Goal: Find specific page/section: Find specific page/section

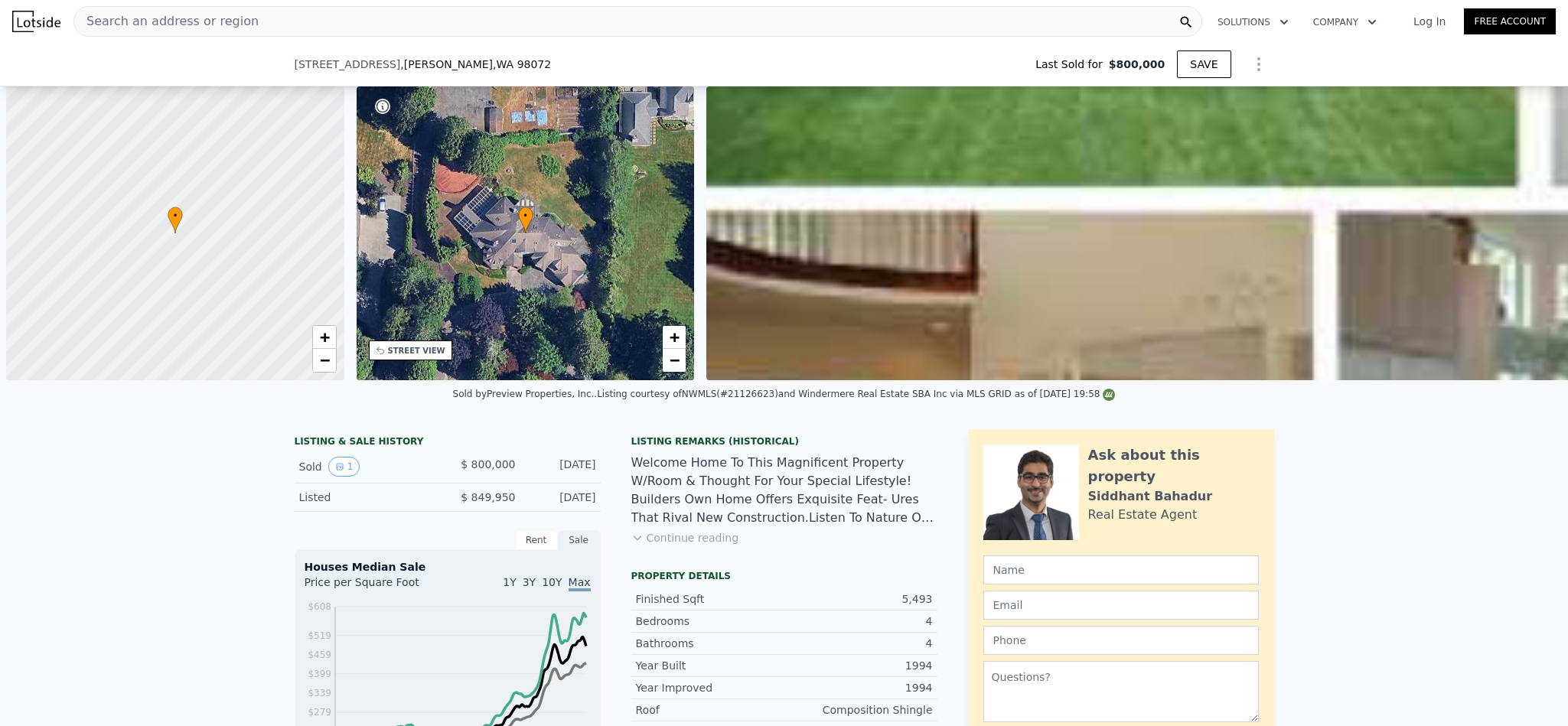
scroll to position [0, 5]
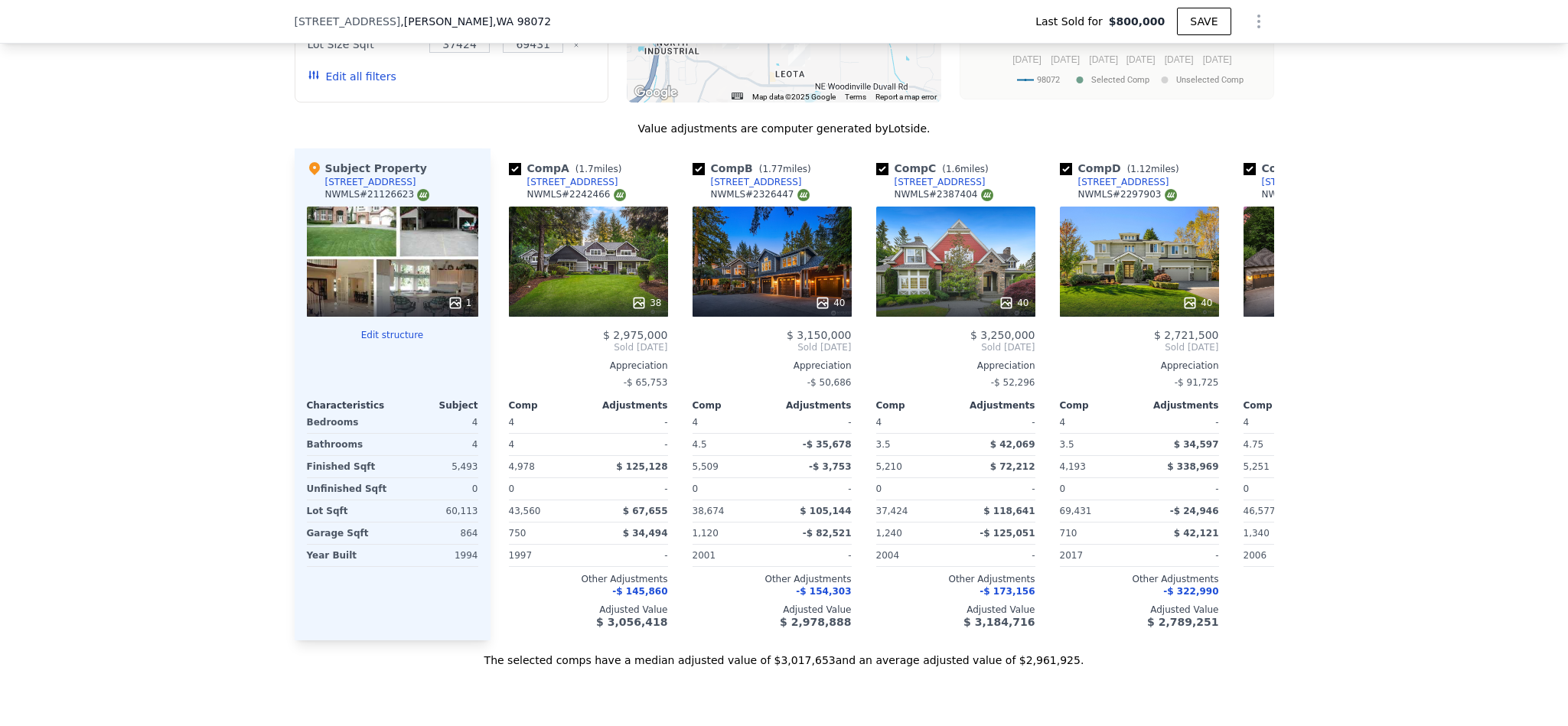
type input "4080"
type input "$ 3,000,000"
type input "$ 1,852,073"
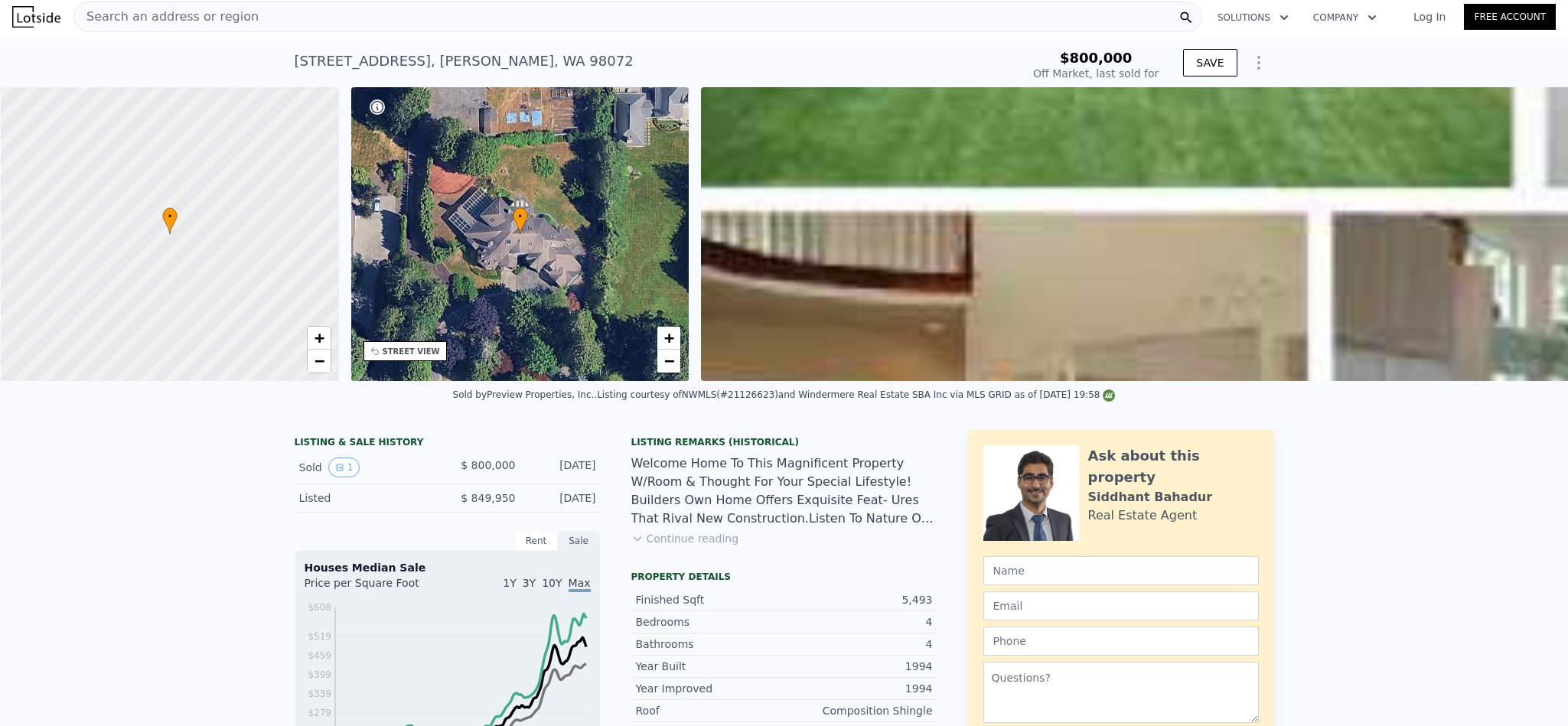
scroll to position [0, 0]
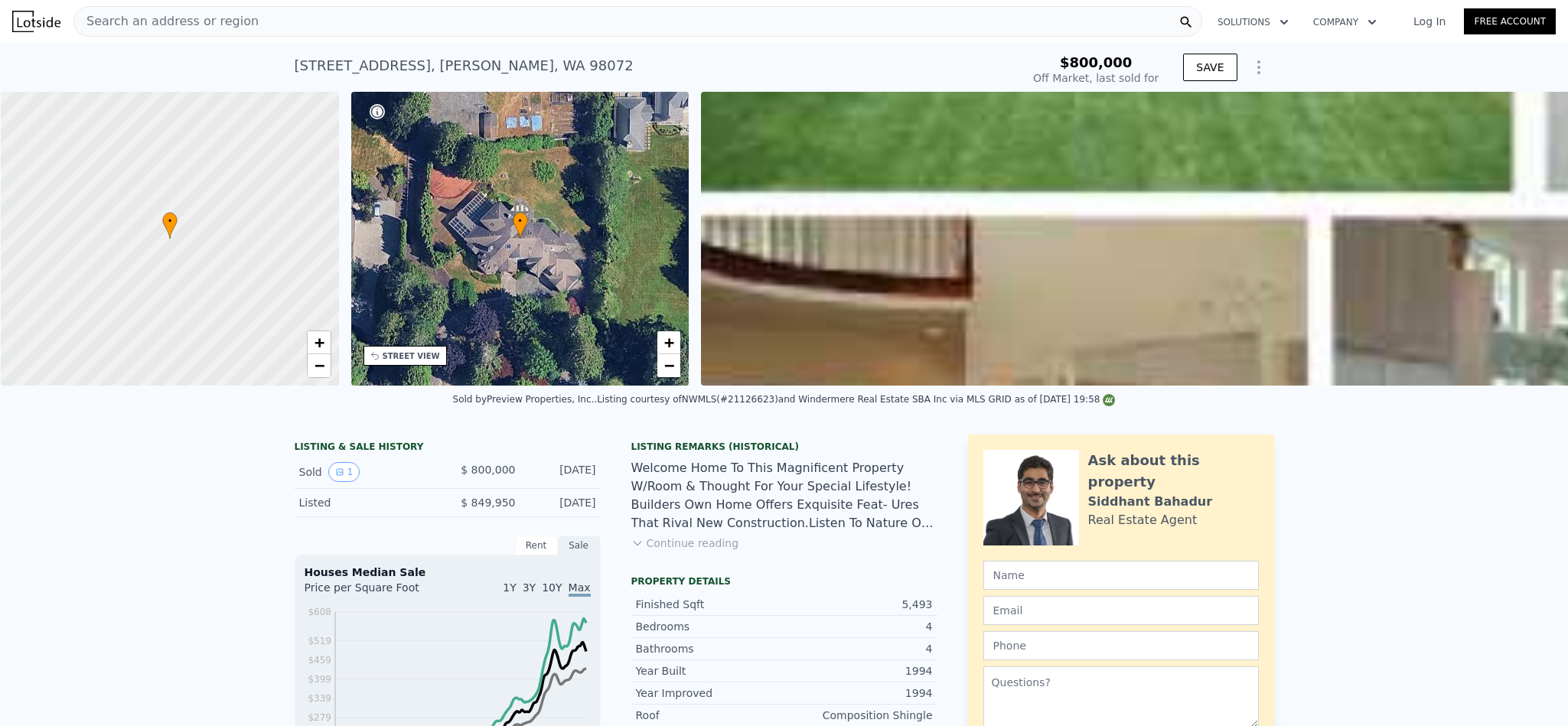
drag, startPoint x: 448, startPoint y: 5, endPoint x: 455, endPoint y: 12, distance: 9.9
click at [448, 5] on div "Search an address or region Solutions Company Open main menu Log In Free Account" at bounding box center [784, 21] width 1543 height 37
click at [485, 16] on div "Search an address or region" at bounding box center [638, 21] width 1129 height 31
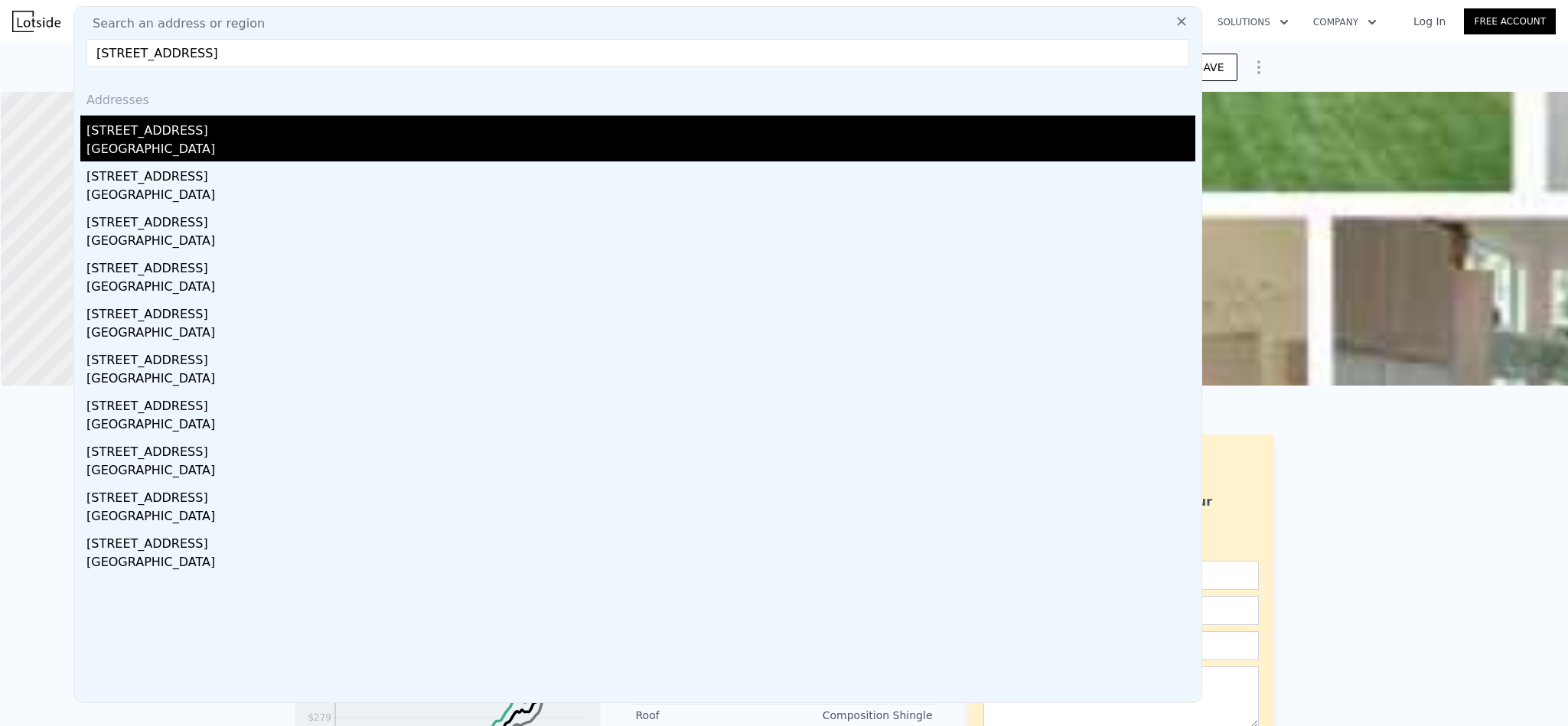
type input "[STREET_ADDRESS]"
click at [286, 142] on div "[GEOGRAPHIC_DATA]" at bounding box center [641, 150] width 1109 height 21
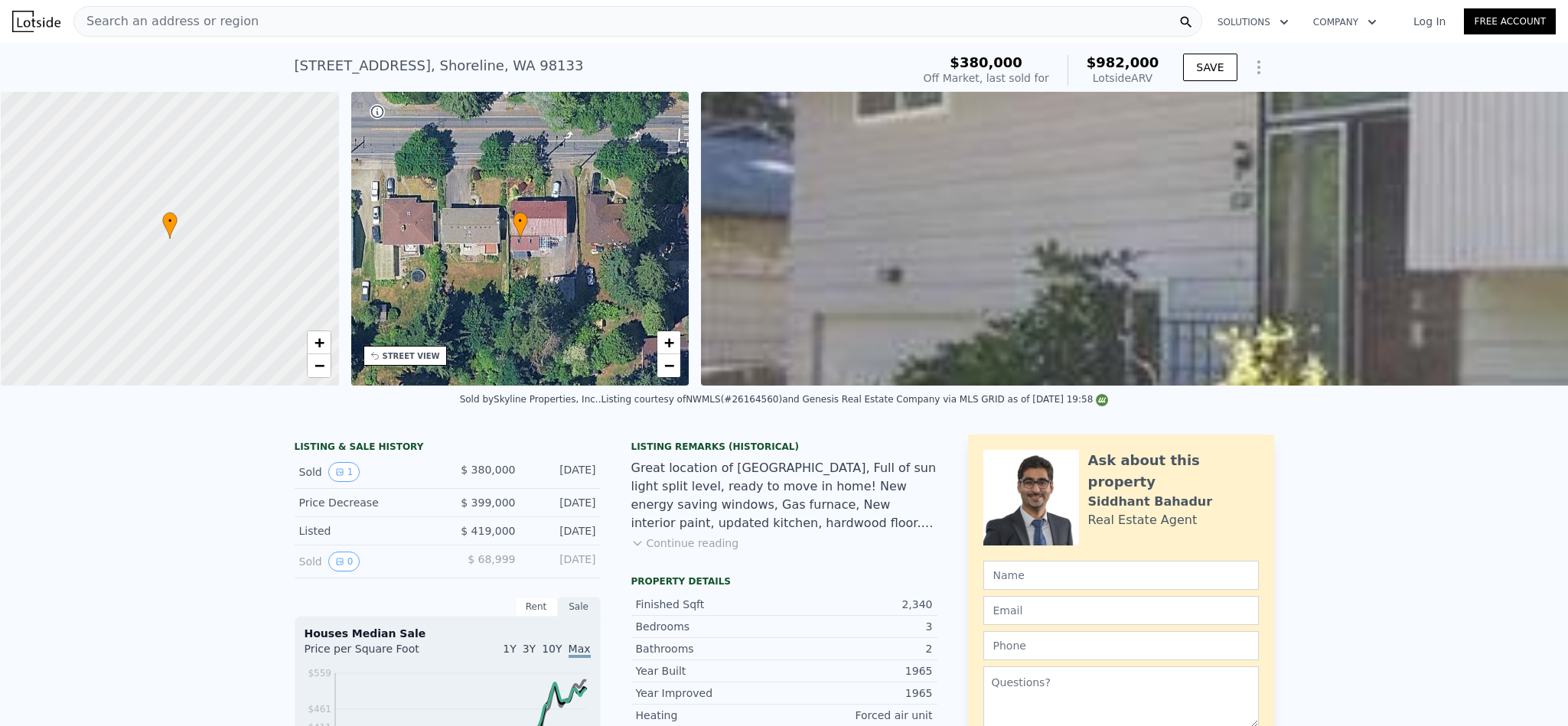
click at [520, 30] on div "Search an address or region" at bounding box center [638, 21] width 1129 height 31
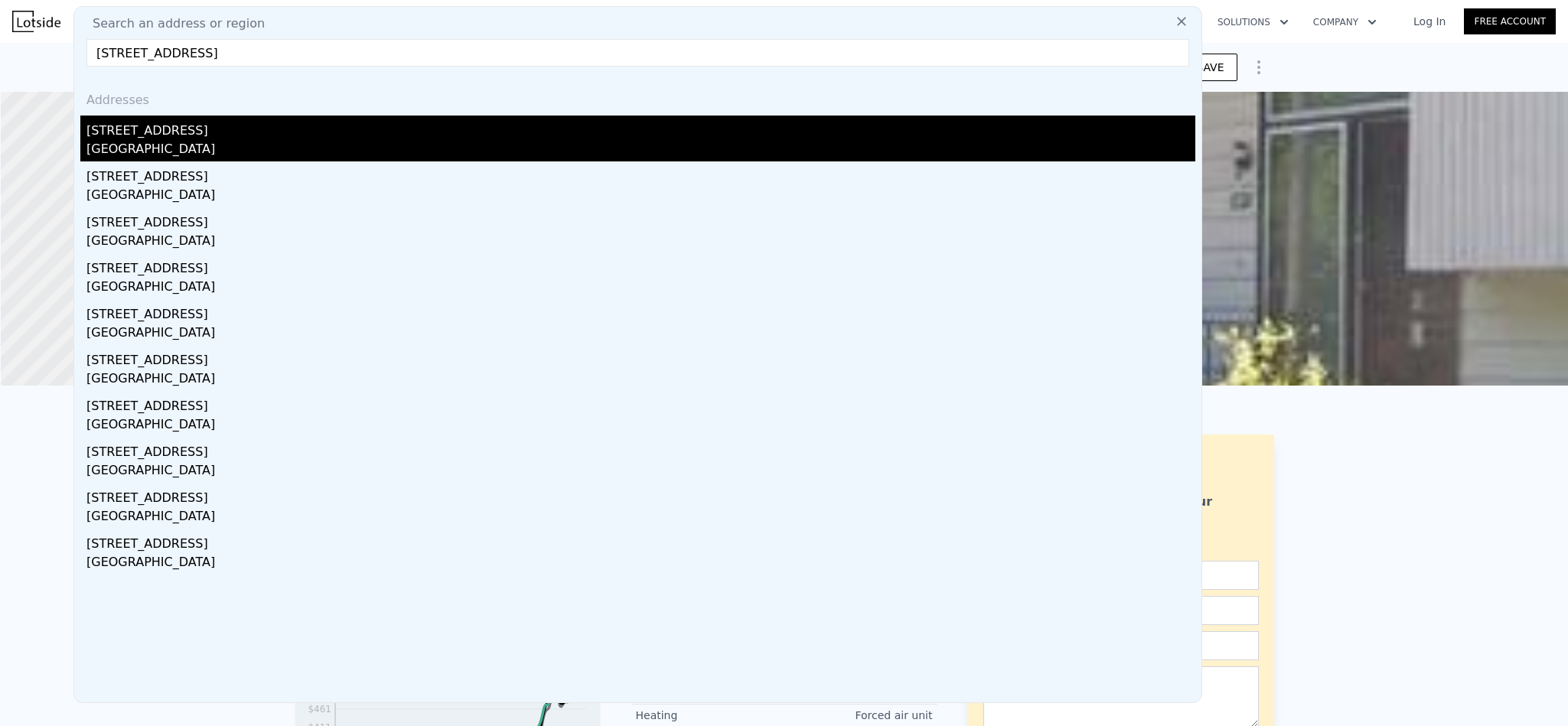
type input "[STREET_ADDRESS]"
click at [211, 140] on div "[GEOGRAPHIC_DATA]" at bounding box center [641, 150] width 1109 height 21
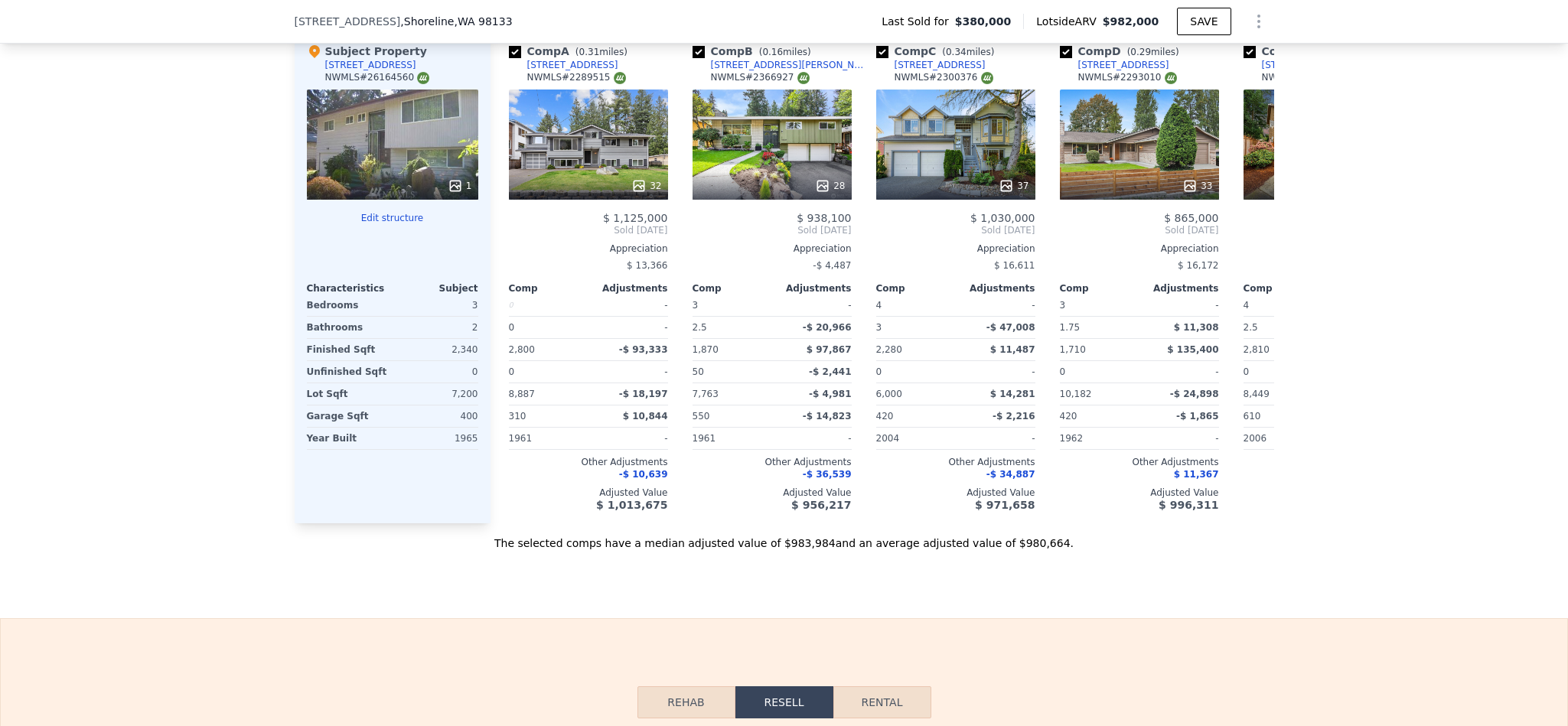
scroll to position [1945, 0]
